Goal: Book appointment/travel/reservation

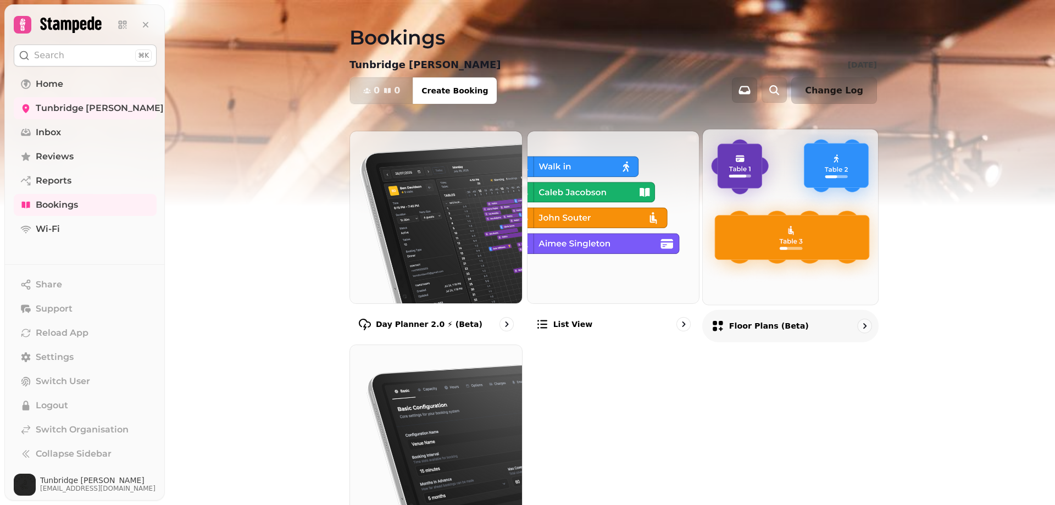
click at [797, 190] on img at bounding box center [790, 216] width 193 height 193
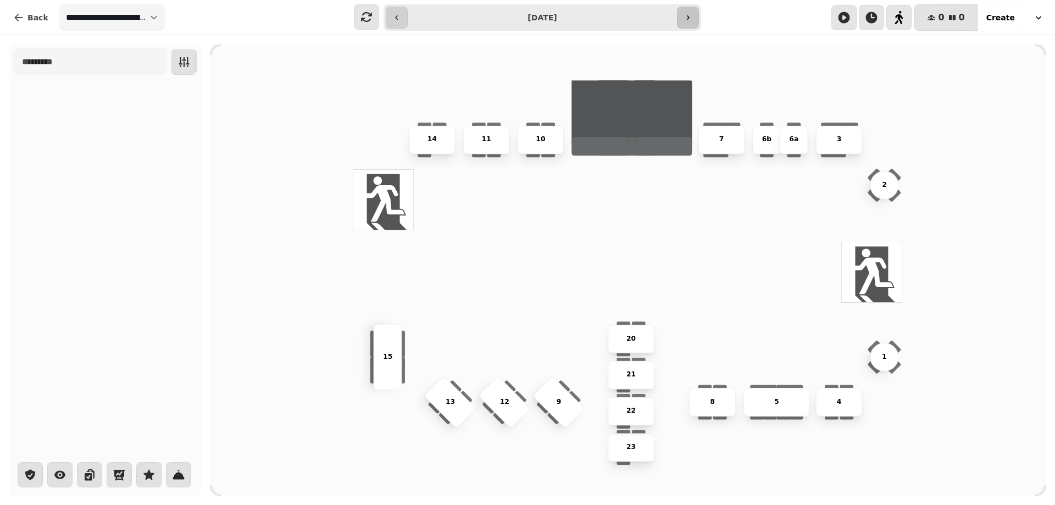
click at [686, 16] on icon "button" at bounding box center [688, 17] width 9 height 9
click at [397, 16] on icon "button" at bounding box center [397, 17] width 3 height 4
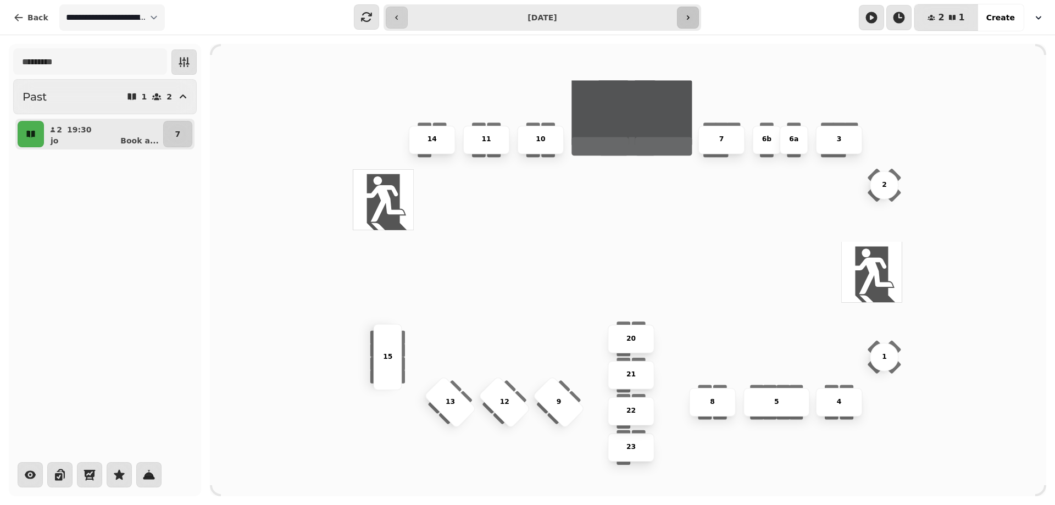
click at [693, 21] on button "button" at bounding box center [688, 18] width 22 height 22
